Goal: Information Seeking & Learning: Learn about a topic

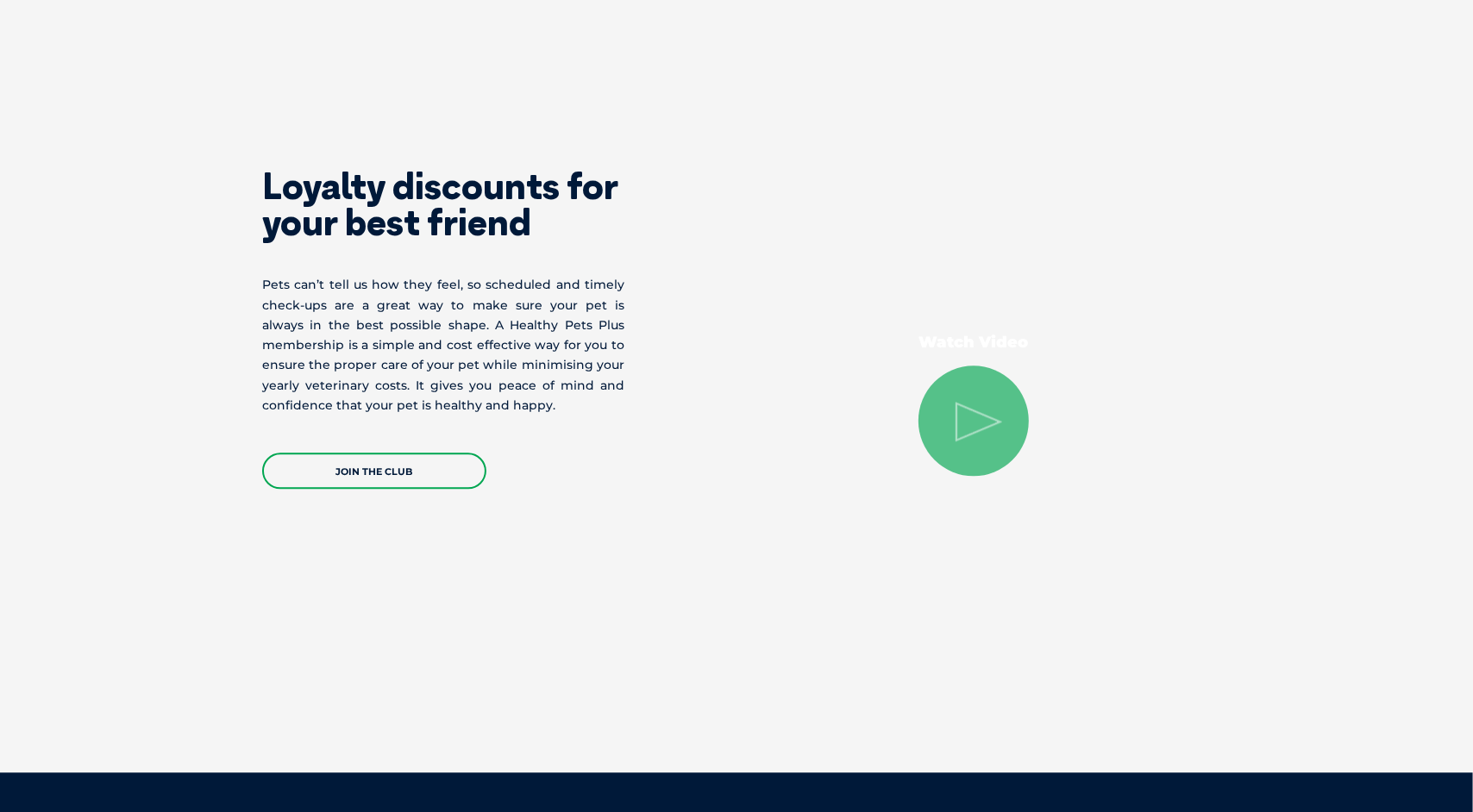
scroll to position [3227, 0]
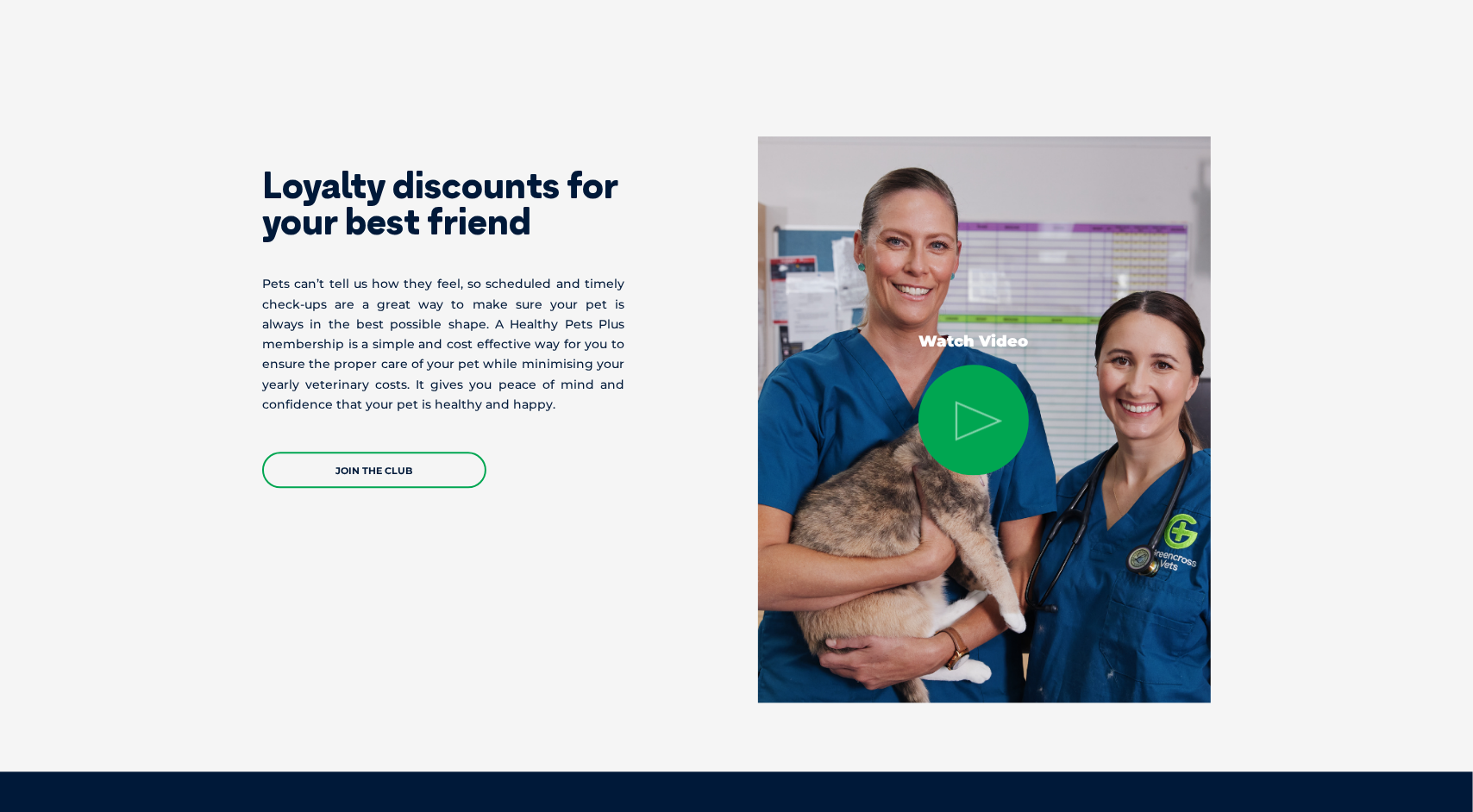
click at [995, 429] on icon at bounding box center [979, 420] width 47 height 40
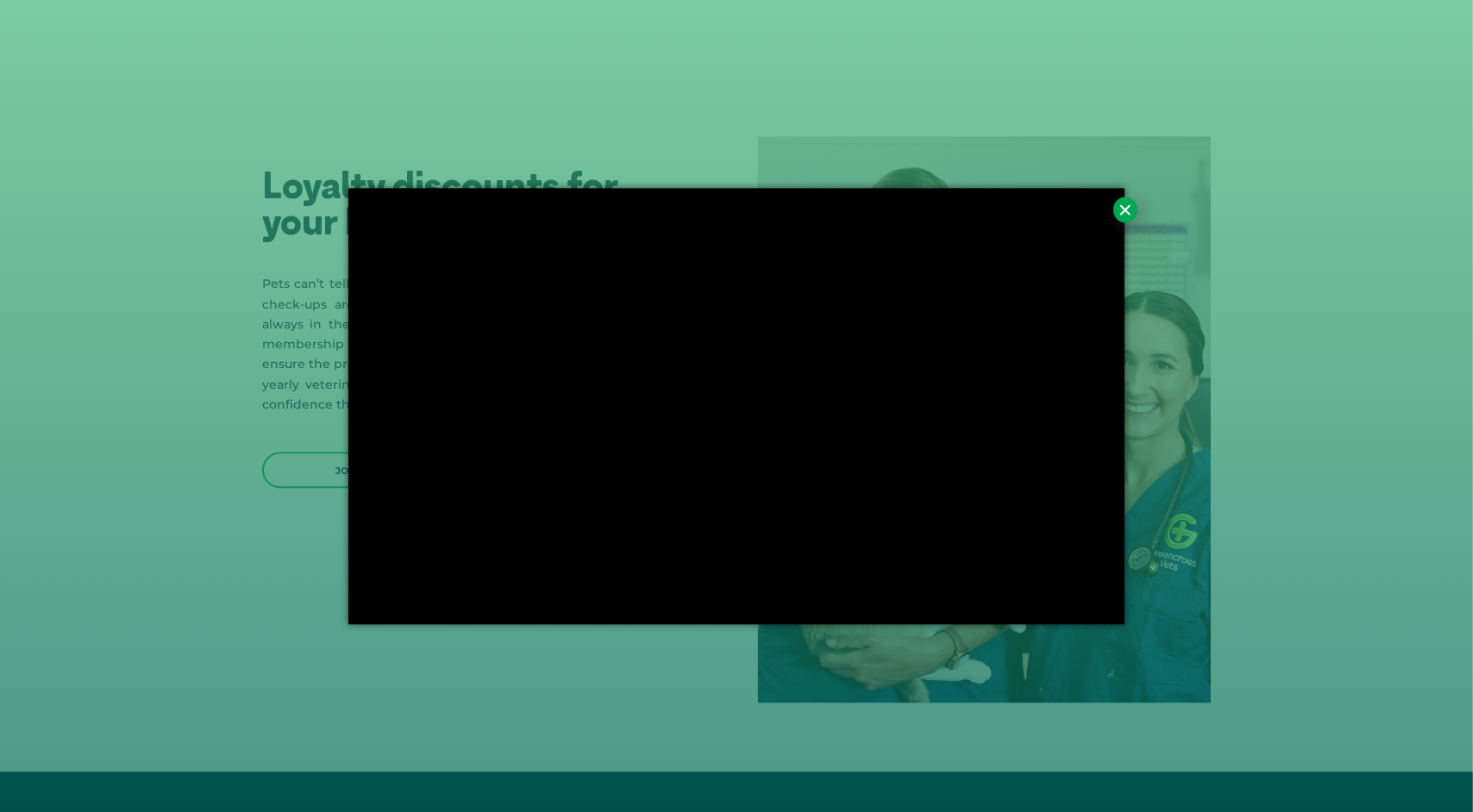
click at [1121, 208] on button "×" at bounding box center [1125, 209] width 24 height 26
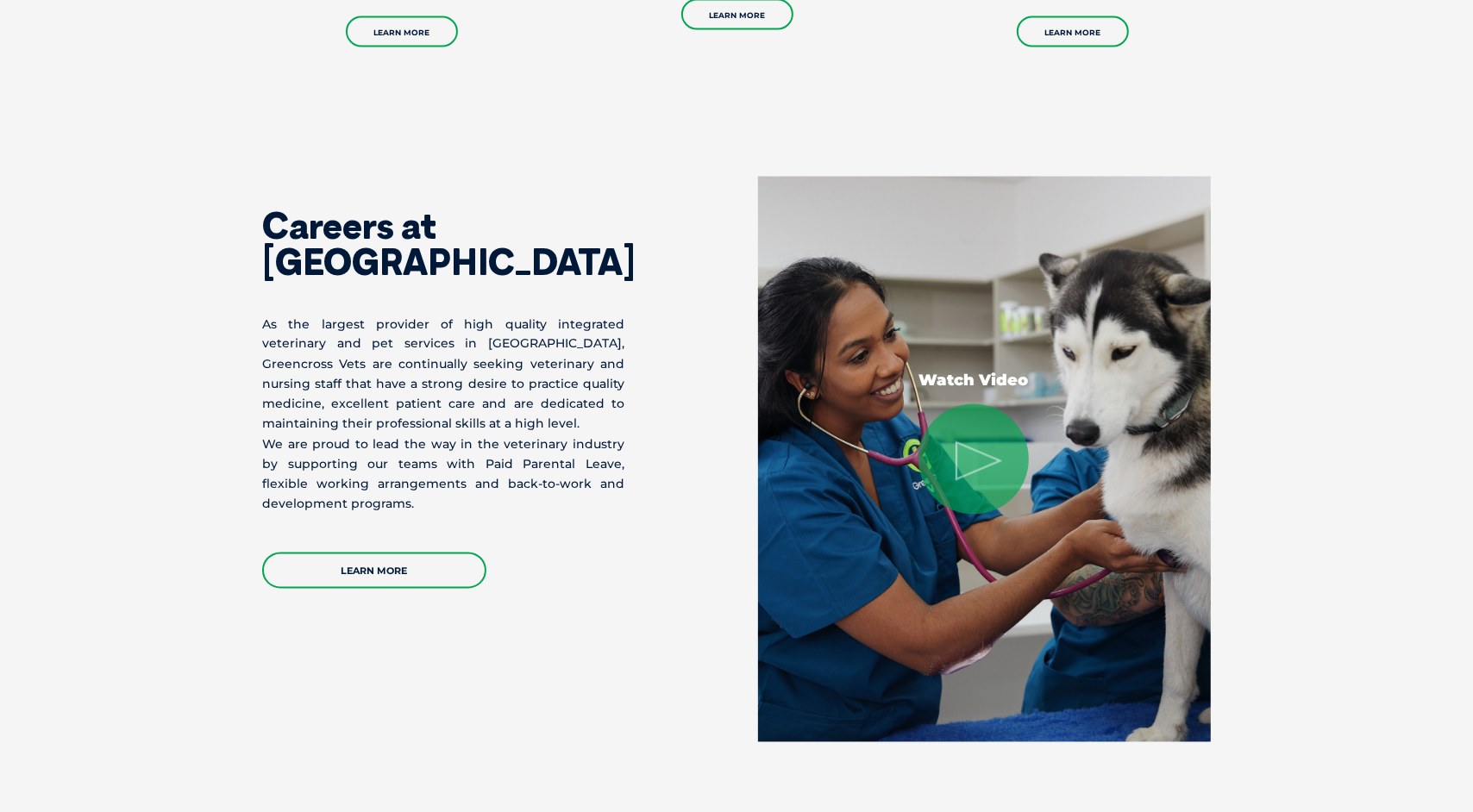
scroll to position [2484, 0]
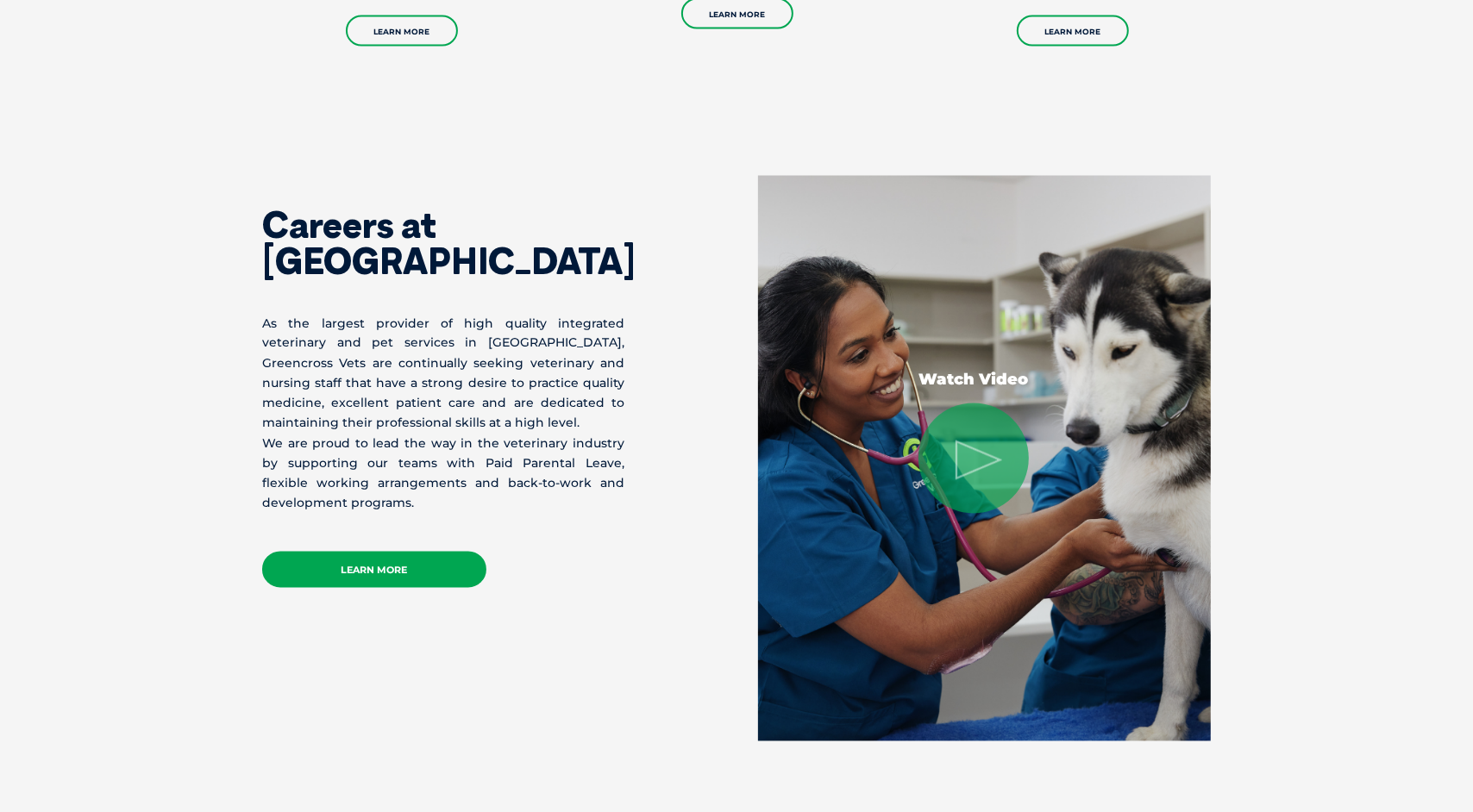
click at [429, 561] on link "Learn More" at bounding box center [374, 570] width 224 height 36
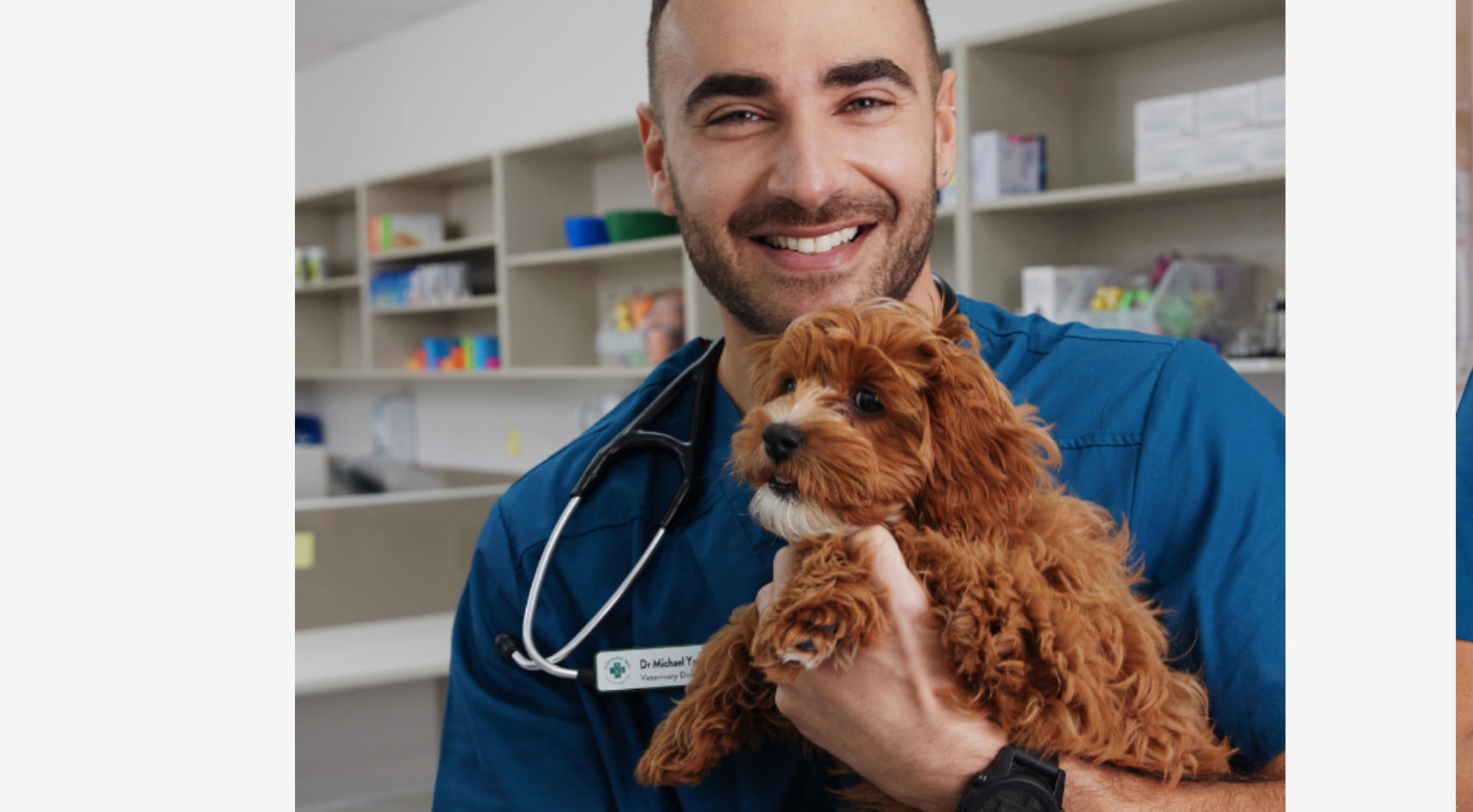
scroll to position [519, 0]
